Goal: Task Accomplishment & Management: Complete application form

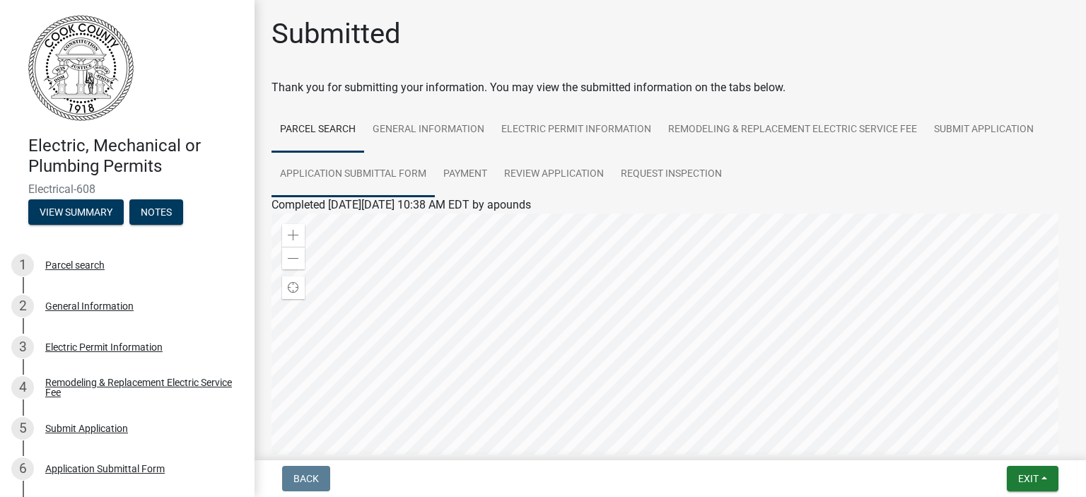
click at [371, 176] on link "Application Submittal Form" at bounding box center [352, 174] width 163 height 45
click at [356, 227] on link "Application Submittal Form" at bounding box center [339, 221] width 137 height 13
click at [310, 110] on link "Parcel search" at bounding box center [317, 129] width 93 height 45
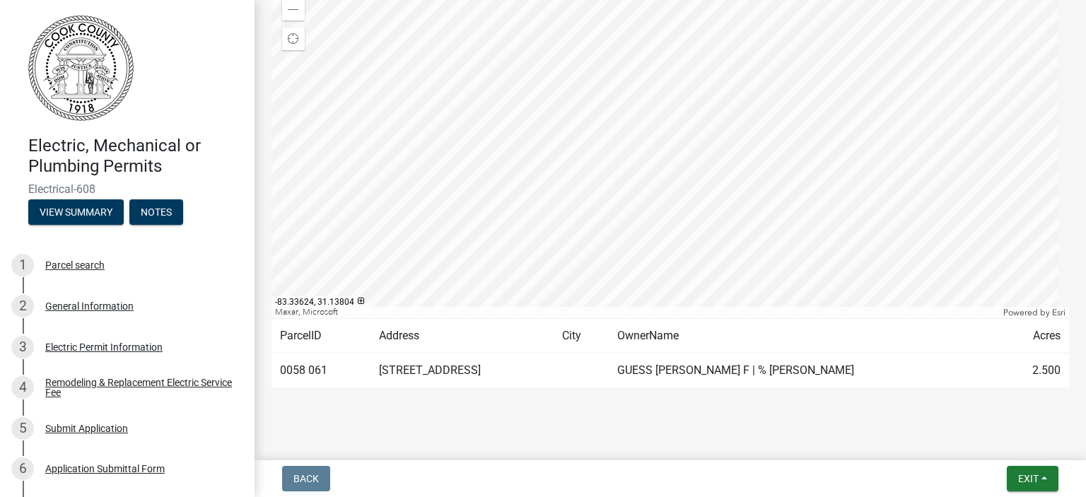
scroll to position [265, 0]
